Goal: Task Accomplishment & Management: Manage account settings

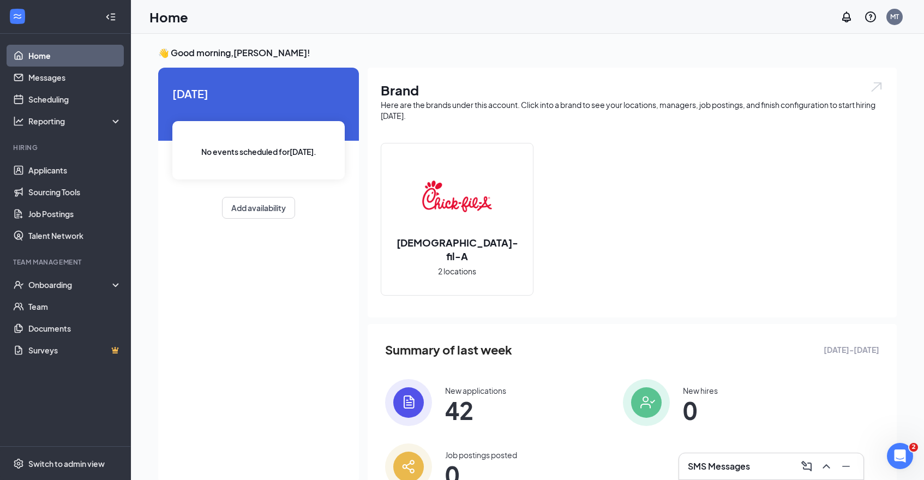
click at [739, 462] on h3 "SMS Messages" at bounding box center [719, 466] width 62 height 12
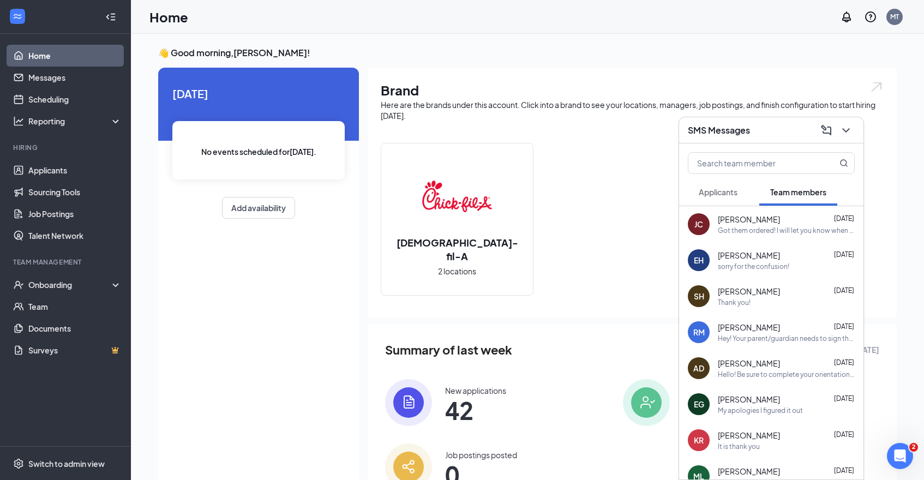
click at [854, 131] on button at bounding box center [845, 130] width 17 height 17
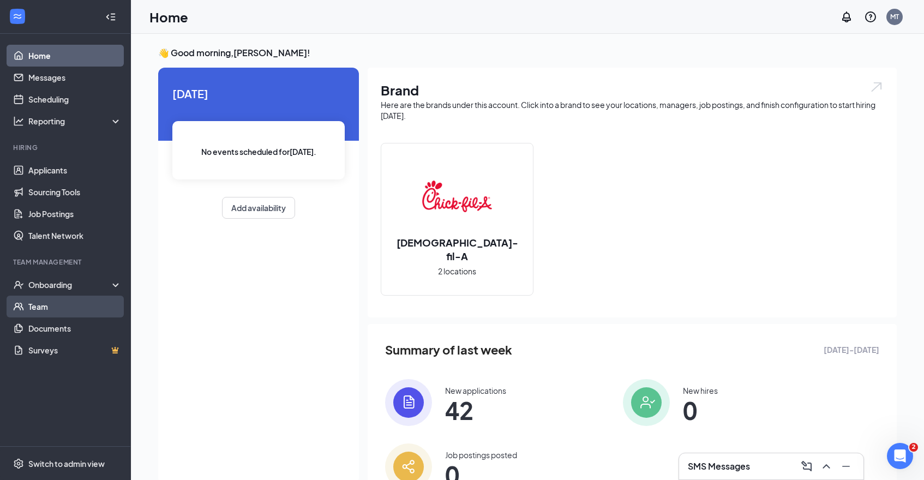
click at [72, 308] on link "Team" at bounding box center [74, 307] width 93 height 22
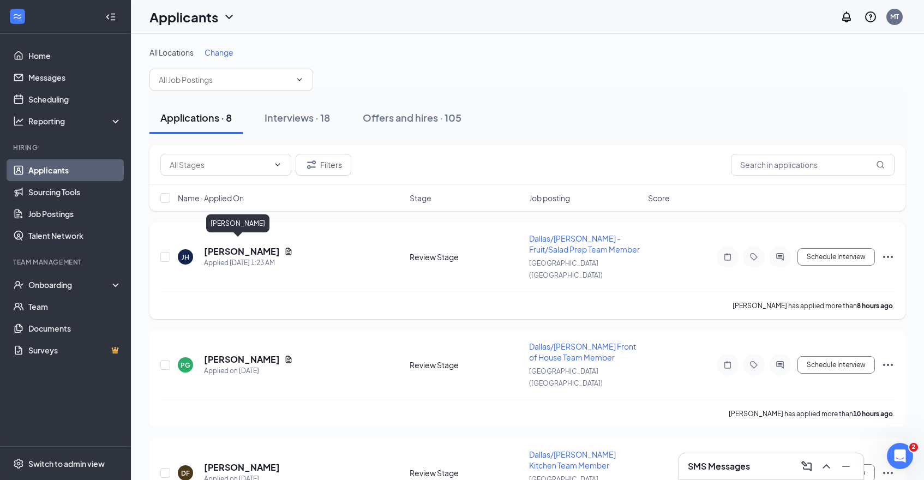
click at [238, 246] on h5 "[PERSON_NAME]" at bounding box center [242, 252] width 76 height 12
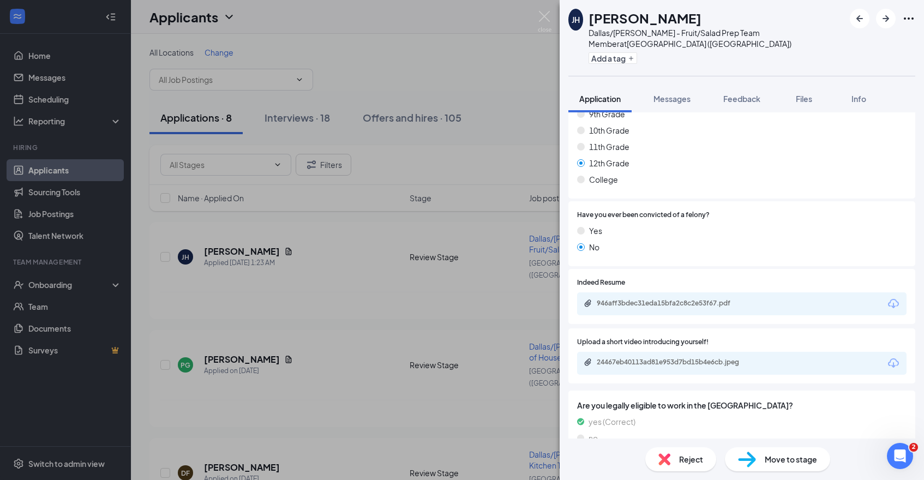
scroll to position [915, 0]
click at [310, 378] on div "[PERSON_NAME] [PERSON_NAME] Dallas/[PERSON_NAME] - Fruit/Salad Prep Team Member…" at bounding box center [462, 240] width 924 height 480
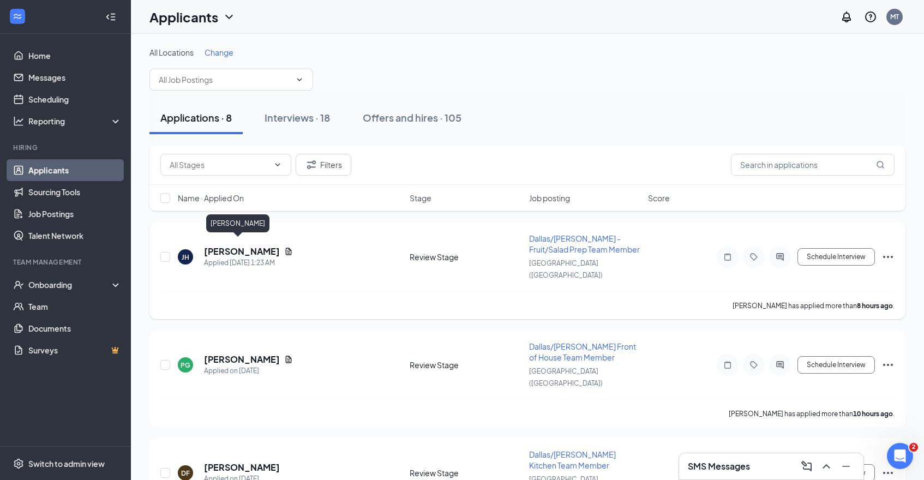
click at [226, 246] on h5 "[PERSON_NAME]" at bounding box center [242, 252] width 76 height 12
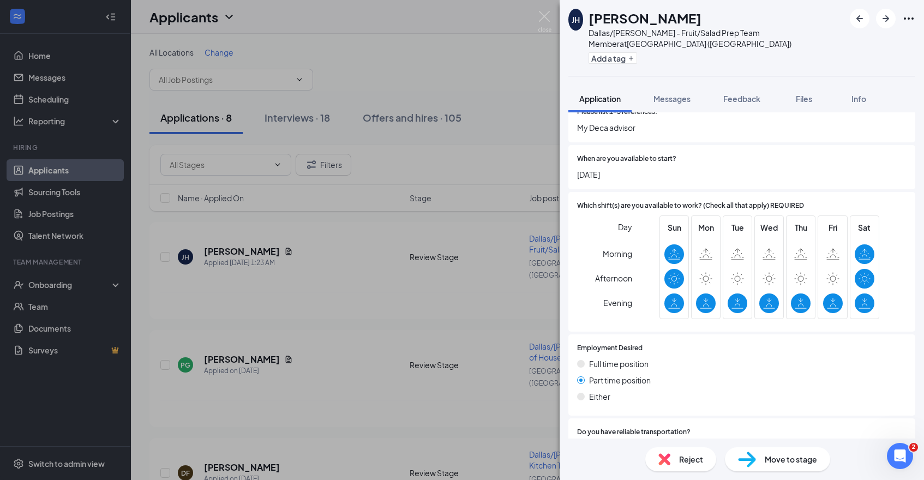
scroll to position [454, 0]
click at [888, 18] on icon "ArrowRight" at bounding box center [886, 18] width 7 height 7
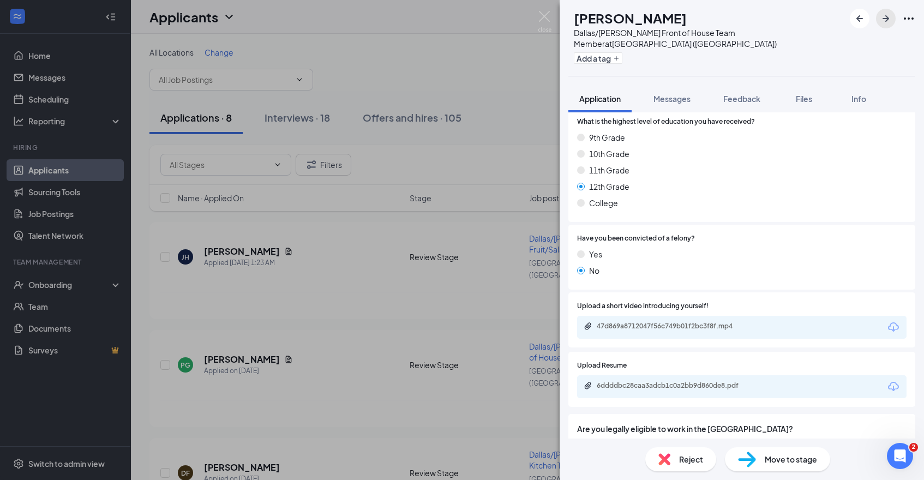
scroll to position [1029, 0]
click at [729, 321] on div "47d869a8712047f56c749b01f2bc3f8f.mp4" at bounding box center [673, 325] width 153 height 9
click at [779, 471] on div "Move to stage" at bounding box center [777, 459] width 105 height 24
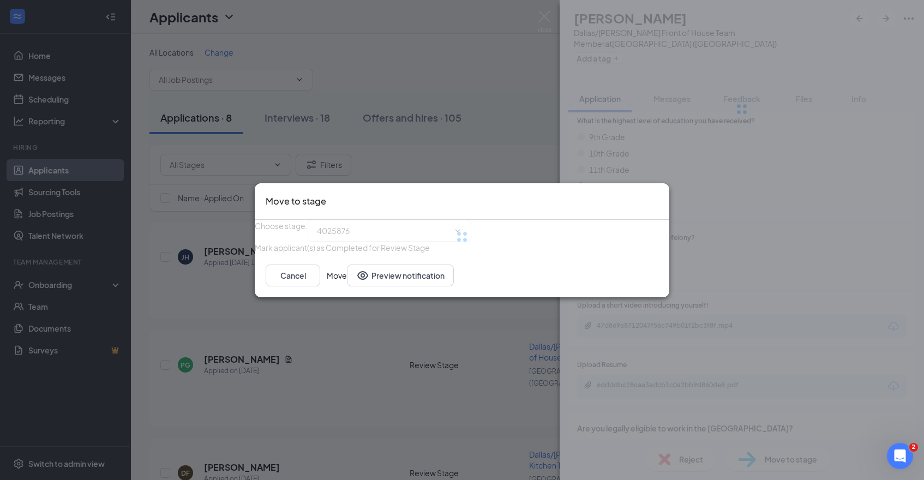
type input "Onsite Interview (next stage)"
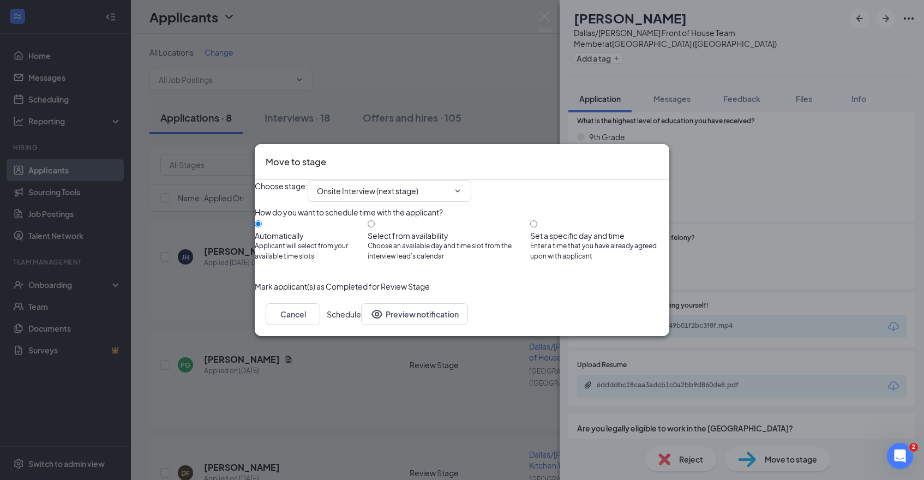
click at [361, 325] on button "Schedule" at bounding box center [344, 314] width 34 height 22
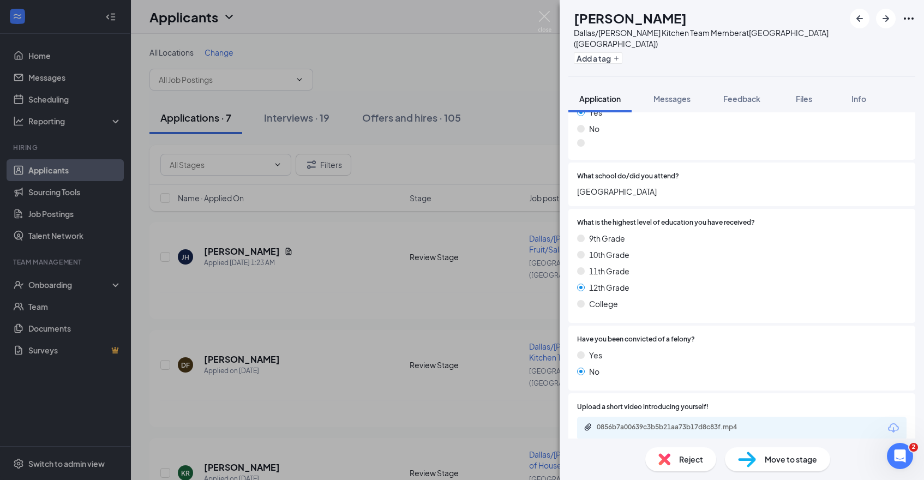
scroll to position [873, 0]
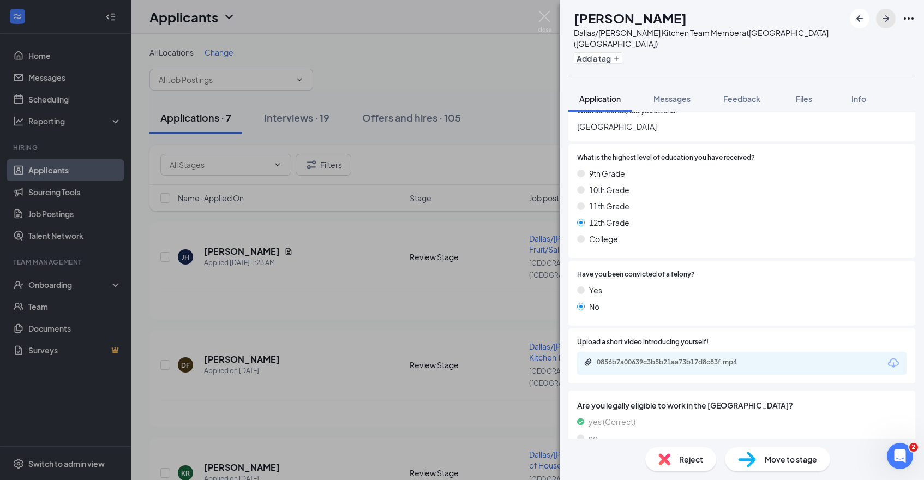
click at [884, 22] on icon "ArrowRight" at bounding box center [885, 18] width 13 height 13
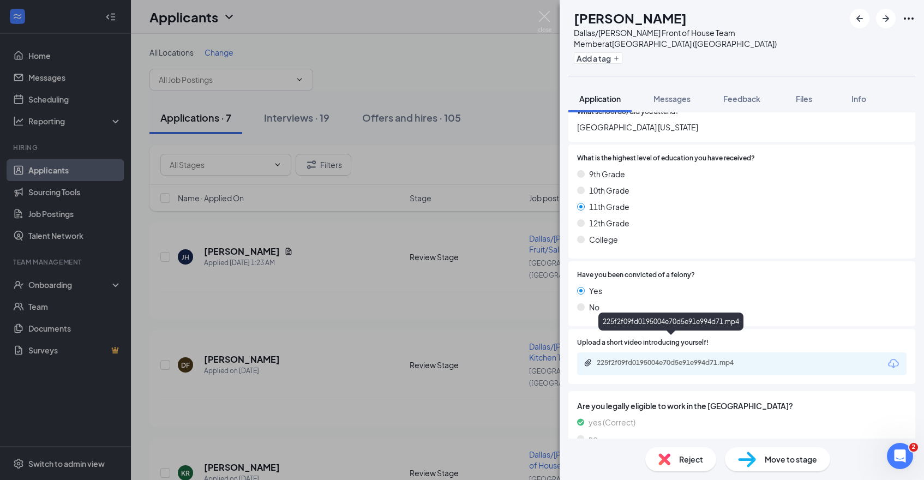
click at [736, 358] on div "225f2f09fd0195004e70d5e91e994d71.mp4" at bounding box center [673, 362] width 153 height 9
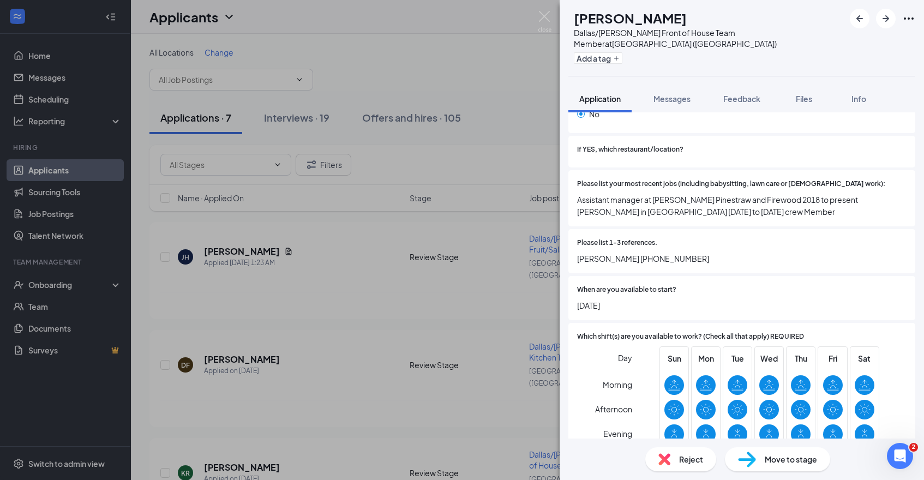
scroll to position [242, 0]
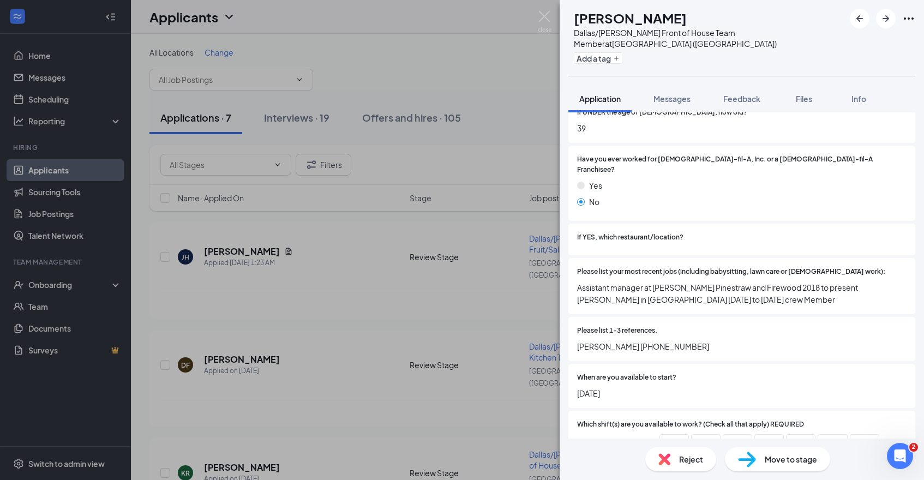
click at [686, 472] on div "Reject Move to stage" at bounding box center [742, 459] width 364 height 41
click at [686, 459] on span "Reject" at bounding box center [691, 459] width 24 height 12
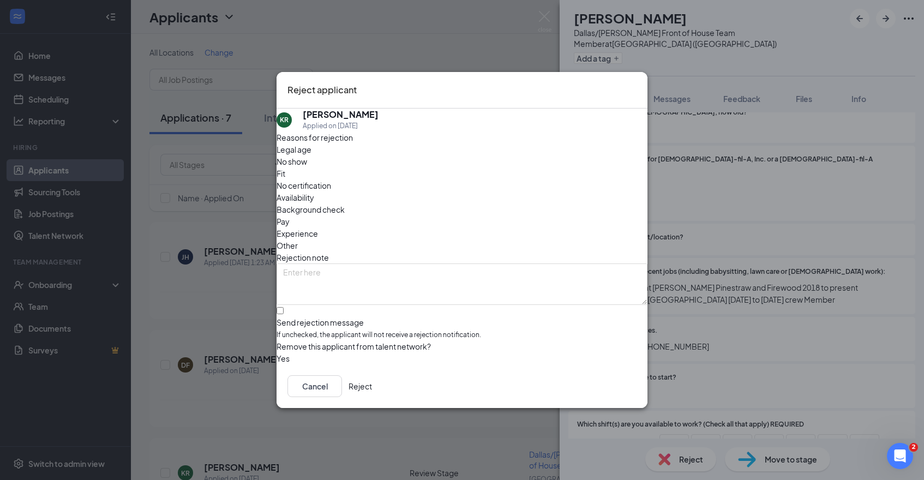
click at [372, 386] on button "Reject" at bounding box center [360, 386] width 23 height 22
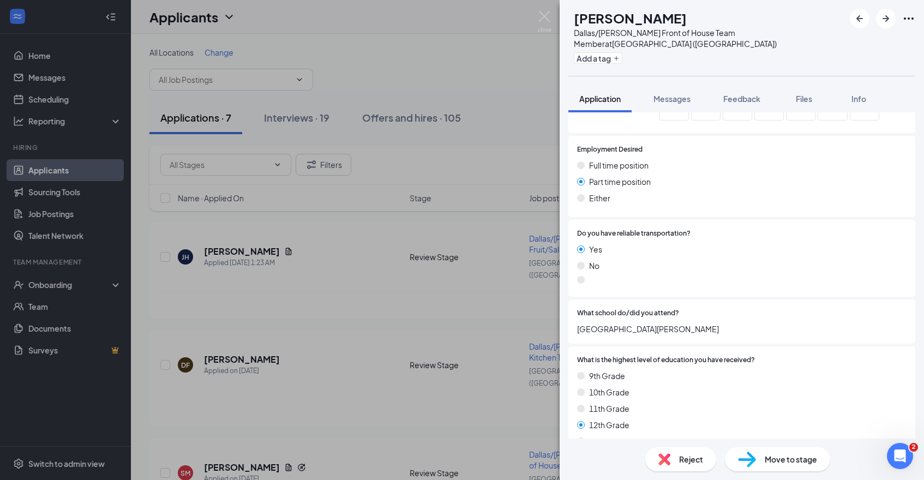
scroll to position [836, 0]
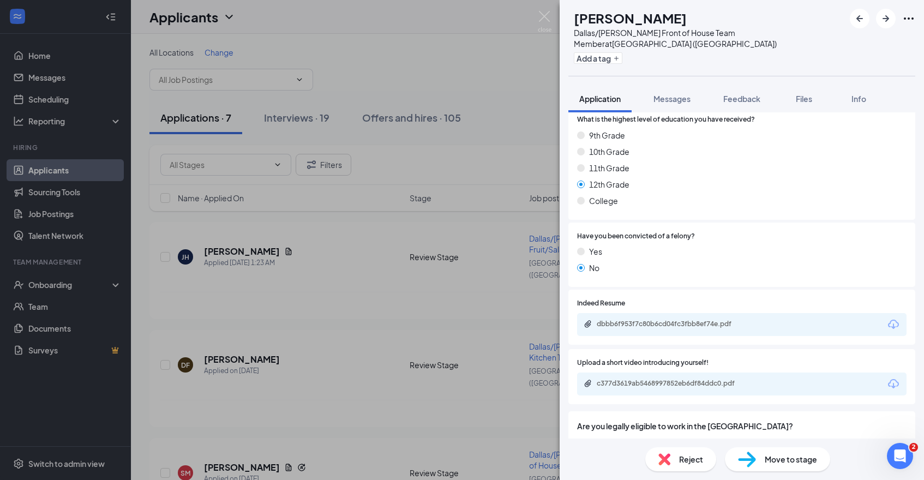
click at [689, 463] on span "Reject" at bounding box center [691, 459] width 24 height 12
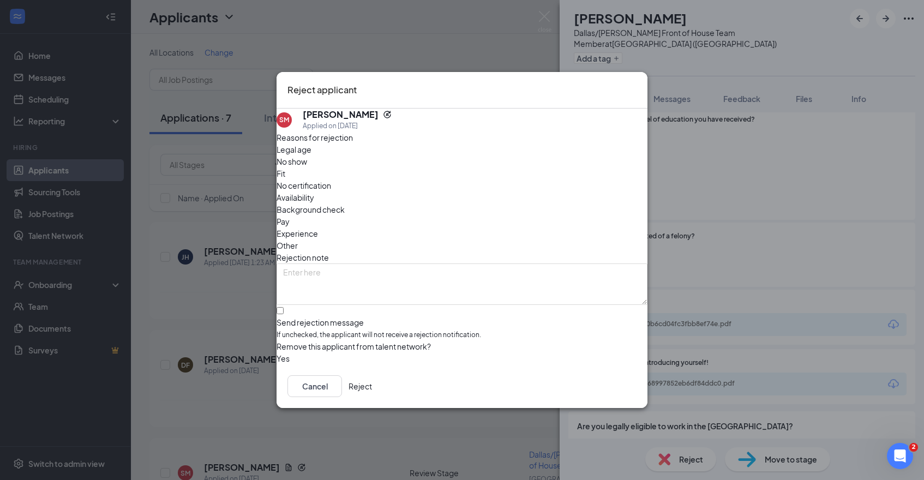
click at [372, 390] on button "Reject" at bounding box center [360, 386] width 23 height 22
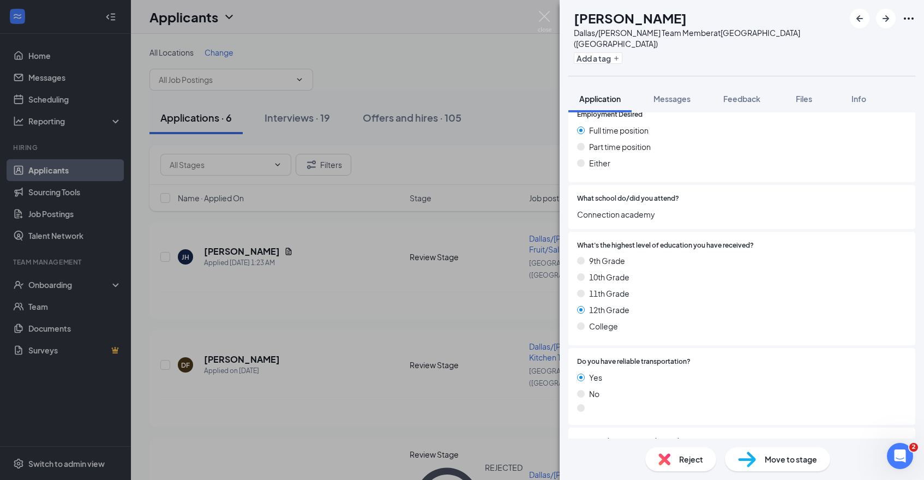
scroll to position [896, 0]
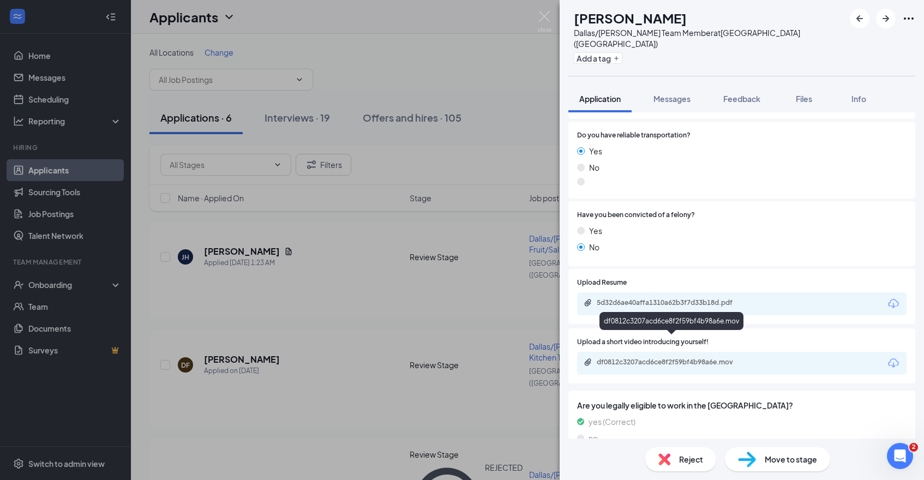
click at [720, 358] on div "df0812c3207acd6ce8f2f59bf4b98a6e.mov" at bounding box center [673, 362] width 153 height 9
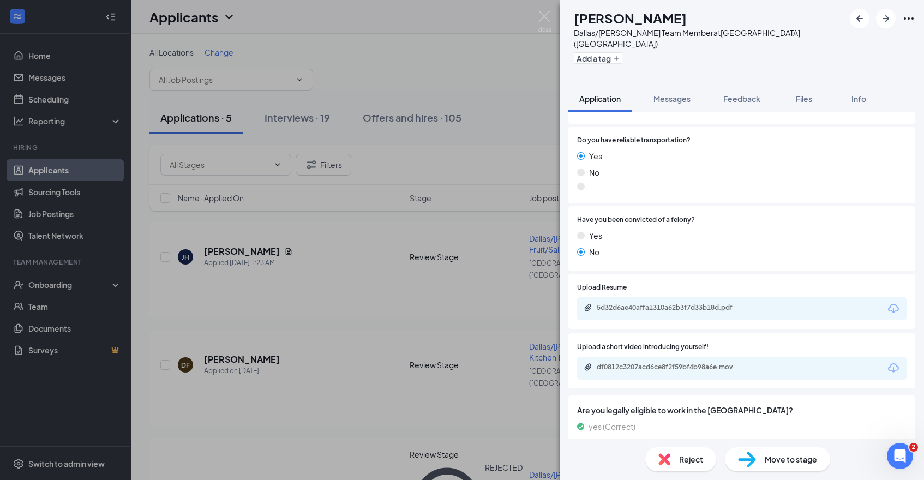
click at [769, 460] on span "Move to stage" at bounding box center [791, 459] width 52 height 12
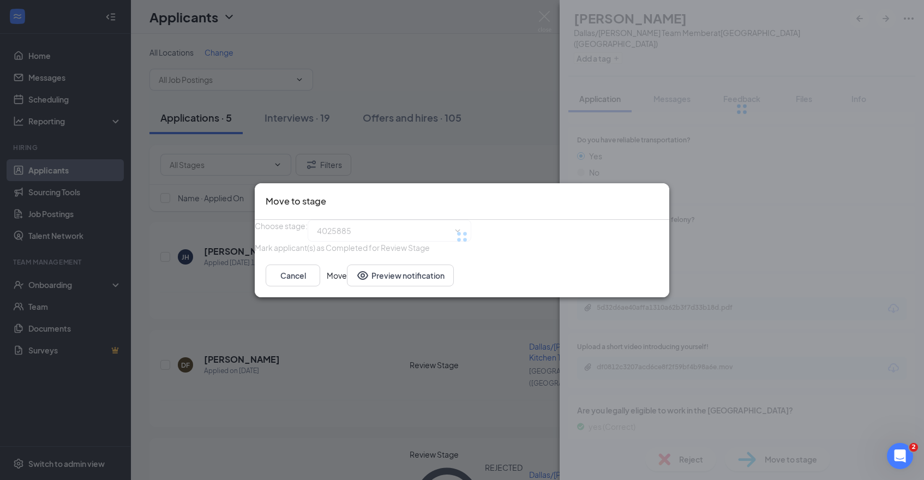
type input "Onsite Interview (next stage)"
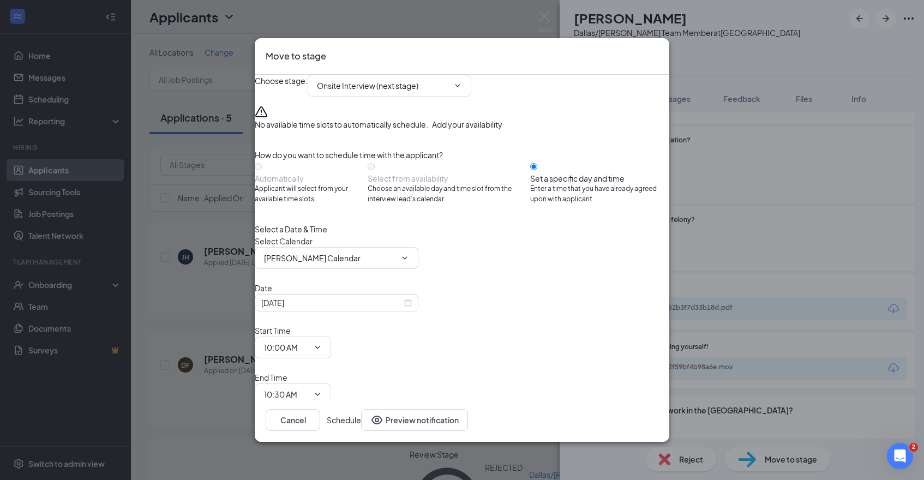
click at [494, 130] on button "Add your availability" at bounding box center [467, 124] width 70 height 12
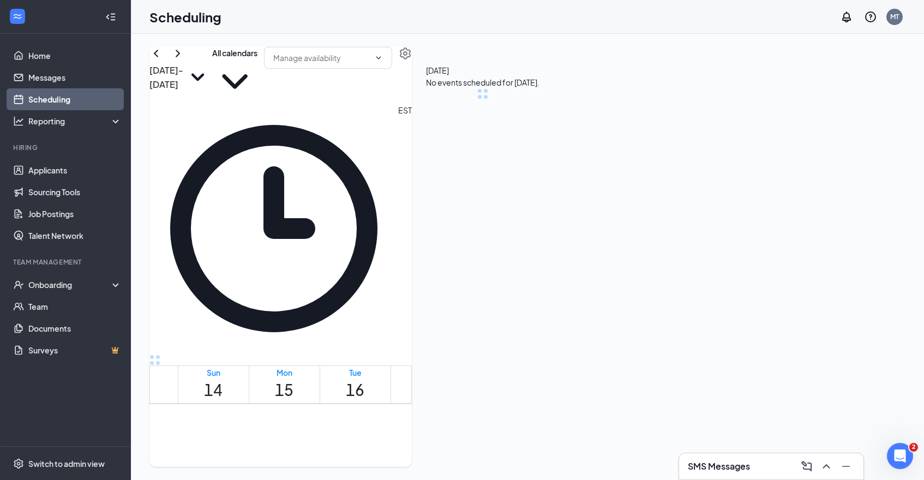
scroll to position [536, 0]
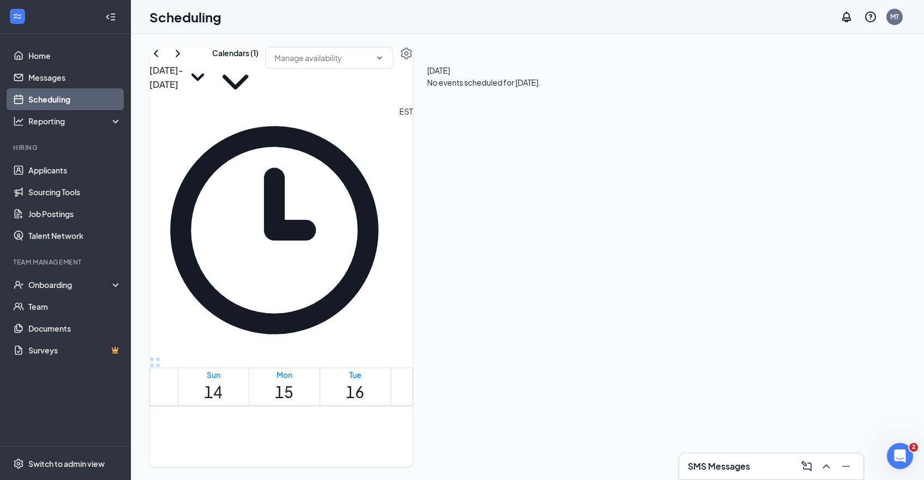
click at [59, 97] on link "Scheduling" at bounding box center [74, 99] width 93 height 22
click at [508, 450] on span "2:00-2:15 PM" at bounding box center [512, 461] width 32 height 22
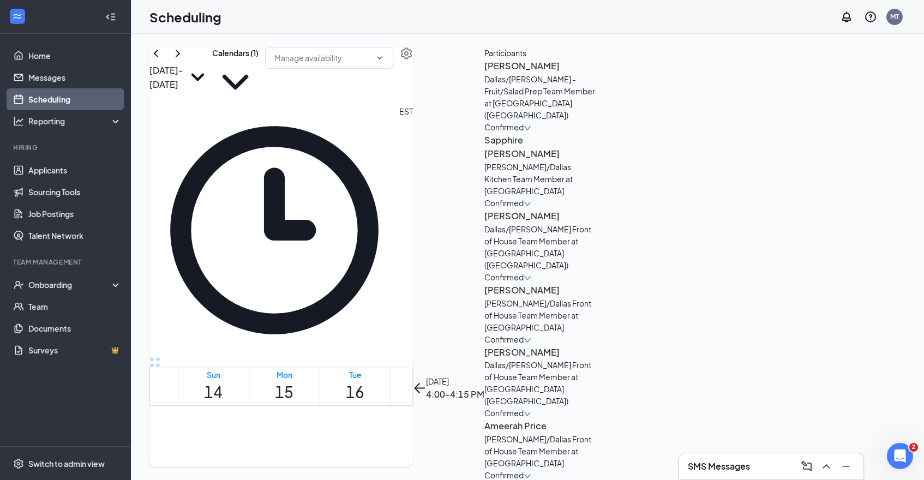
click at [520, 450] on span "2:00-2:15 PM" at bounding box center [512, 461] width 32 height 22
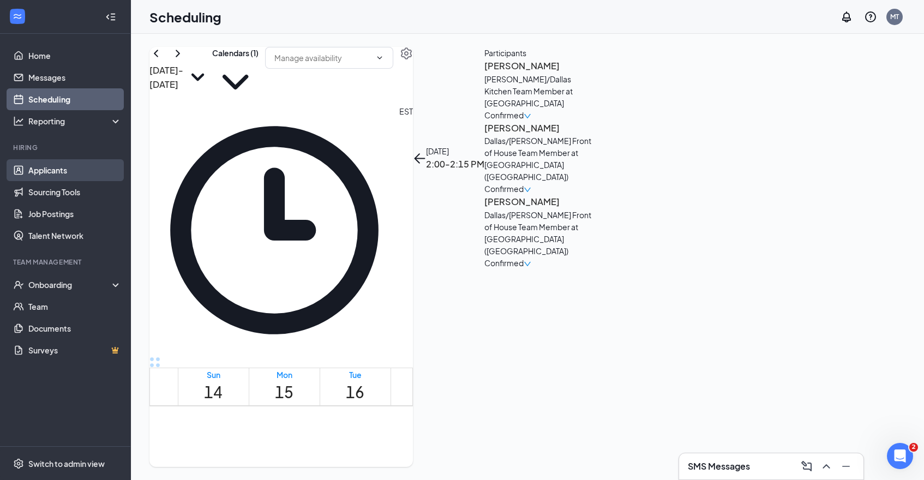
click at [67, 168] on link "Applicants" at bounding box center [74, 170] width 93 height 22
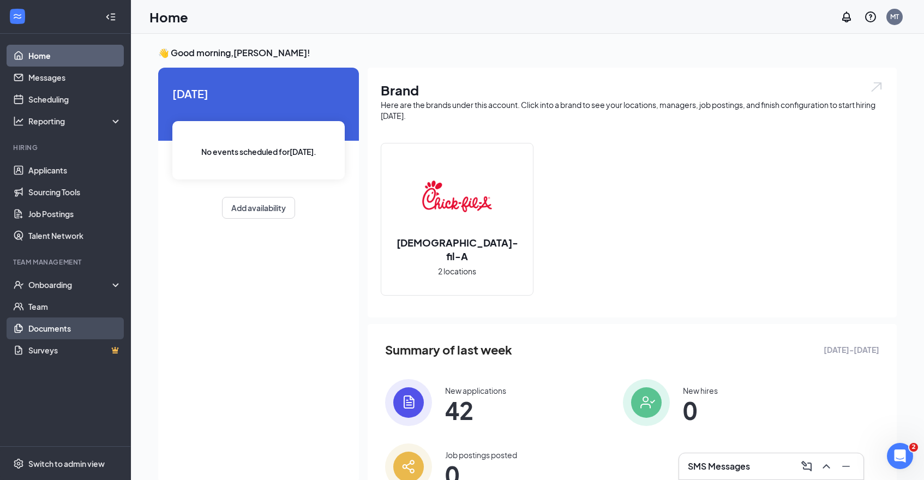
click at [63, 329] on link "Documents" at bounding box center [74, 329] width 93 height 22
